Goal: Information Seeking & Learning: Learn about a topic

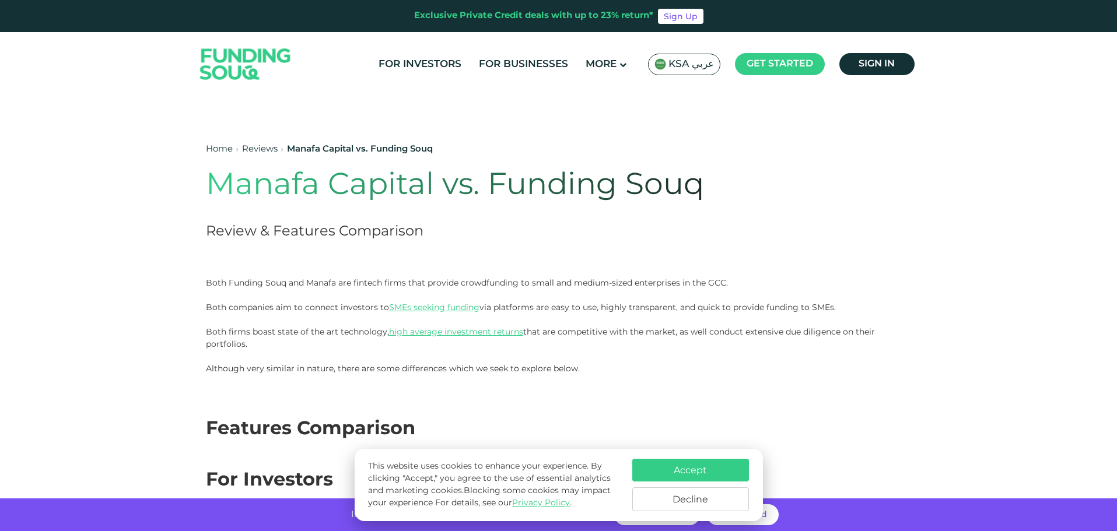
drag, startPoint x: 0, startPoint y: 0, endPoint x: 58, endPoint y: 212, distance: 219.4
click at [58, 212] on section "Home Reviews Manafa Capital vs. Funding Souq Manafa Capital vs. Funding Souq Re…" at bounding box center [558, 192] width 1093 height 169
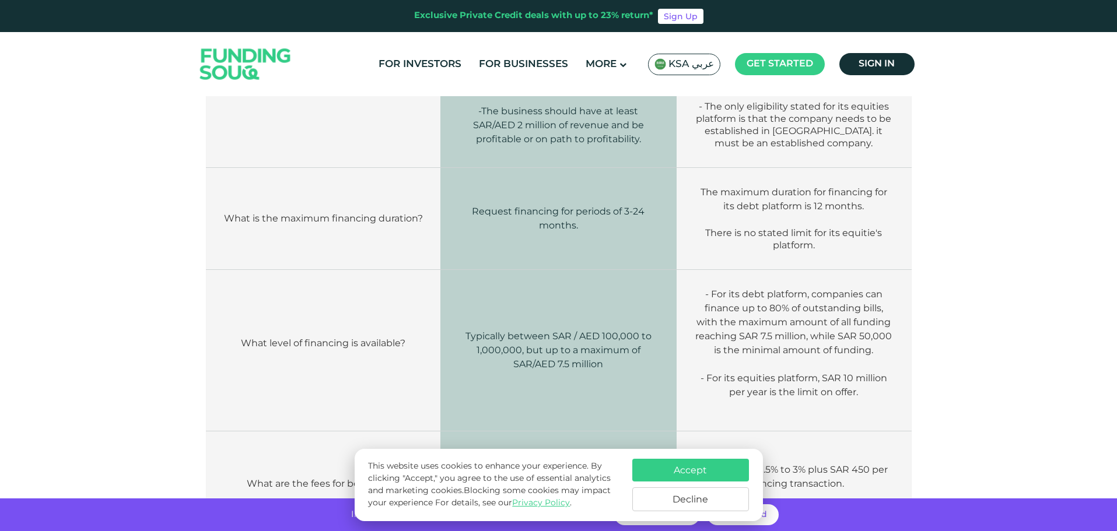
scroll to position [2216, 0]
click at [658, 476] on button "Accept" at bounding box center [690, 470] width 117 height 23
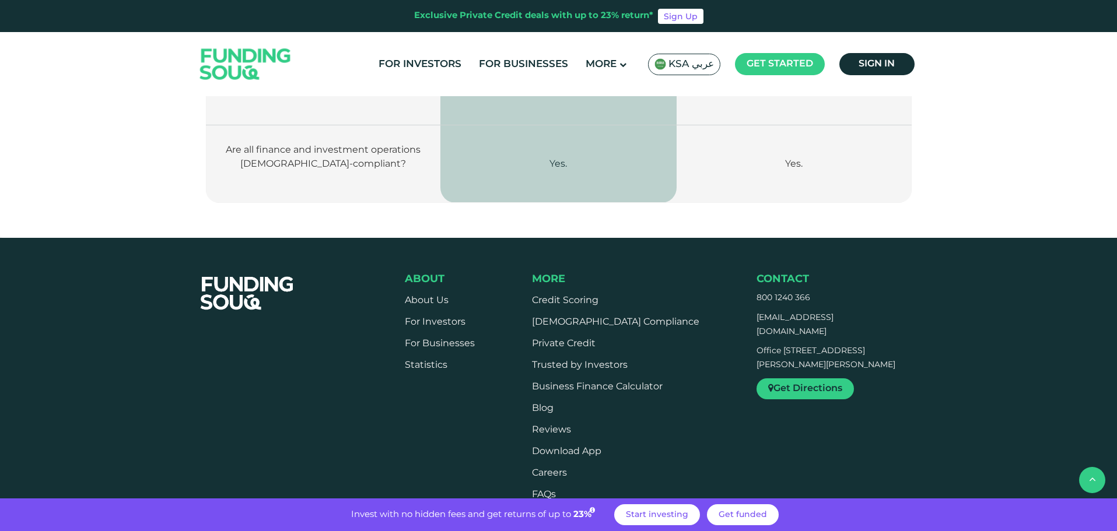
scroll to position [2857, 0]
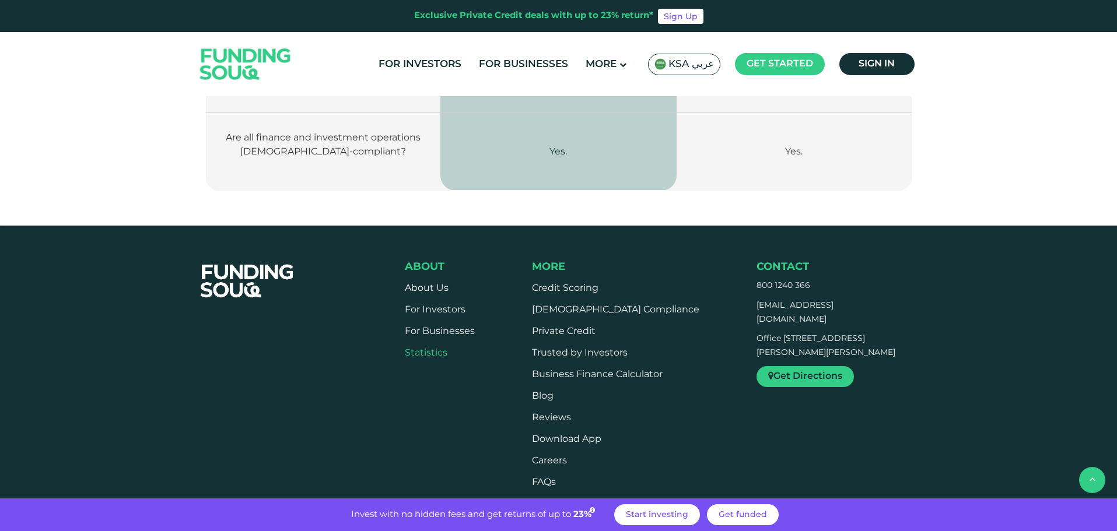
click at [417, 349] on link "Statistics" at bounding box center [426, 353] width 43 height 9
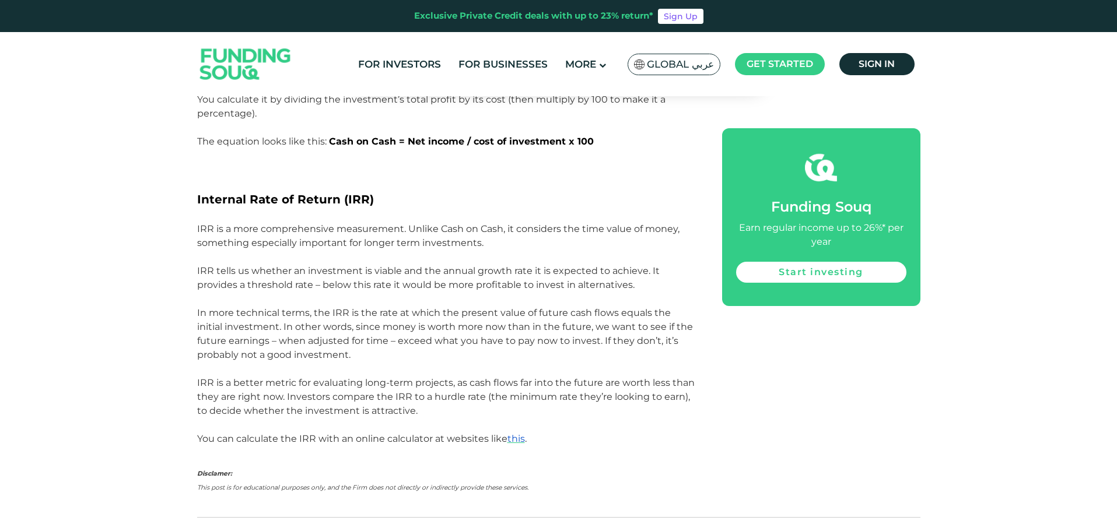
scroll to position [1633, 0]
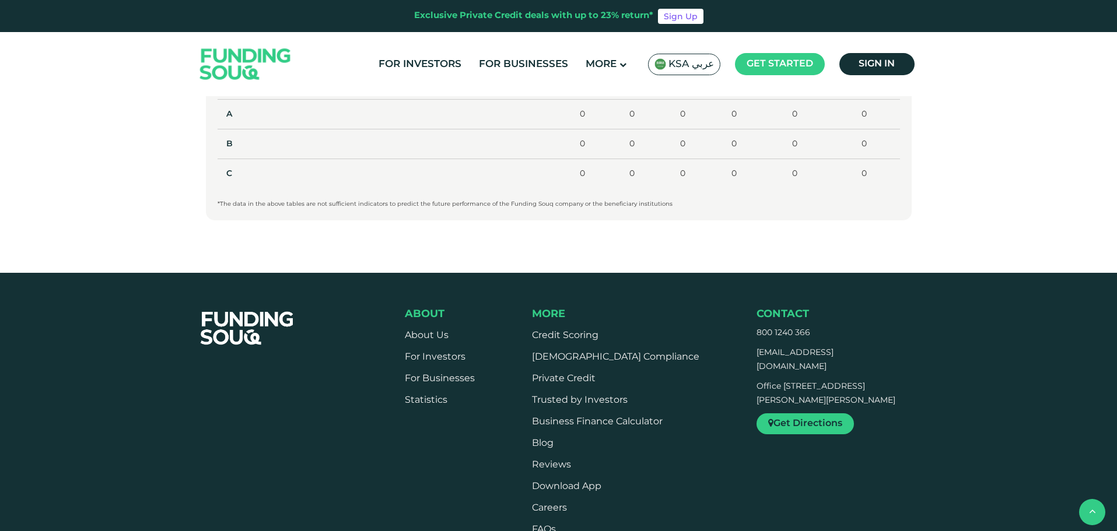
scroll to position [875, 0]
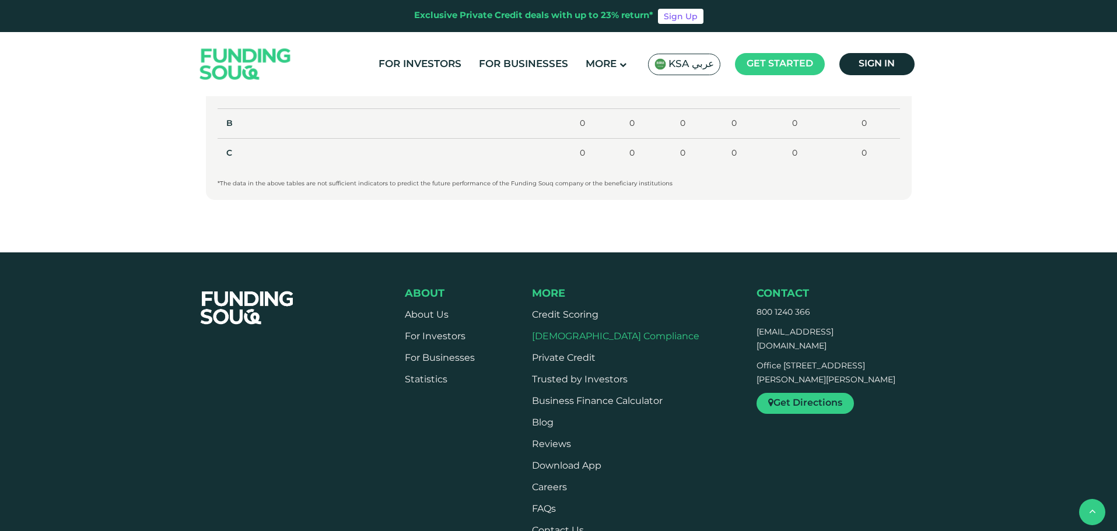
click at [583, 337] on link "[DEMOGRAPHIC_DATA] Compliance" at bounding box center [615, 336] width 167 height 9
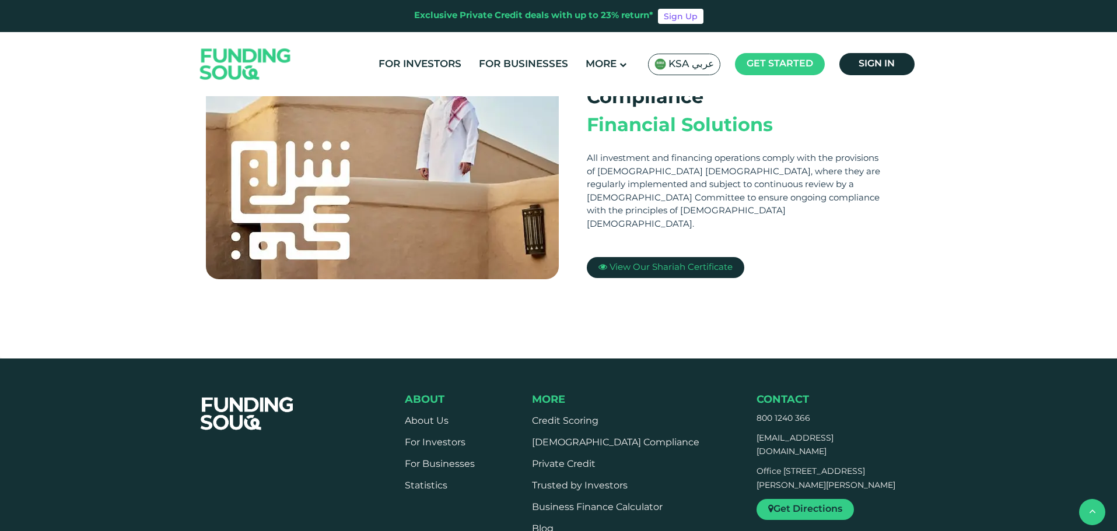
scroll to position [408, 0]
